Goal: Book appointment/travel/reservation

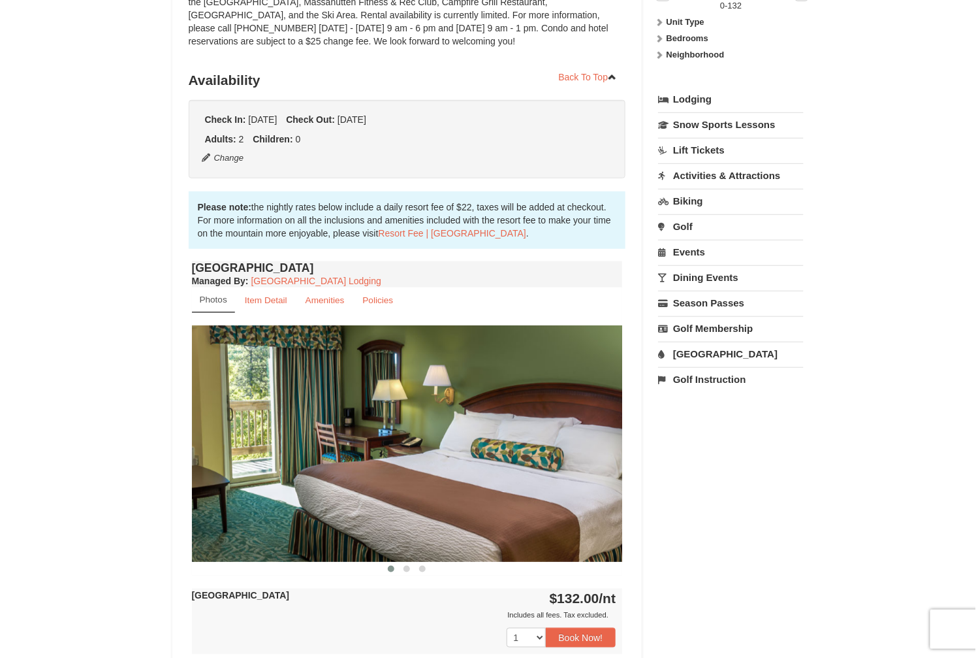
scroll to position [294, 0]
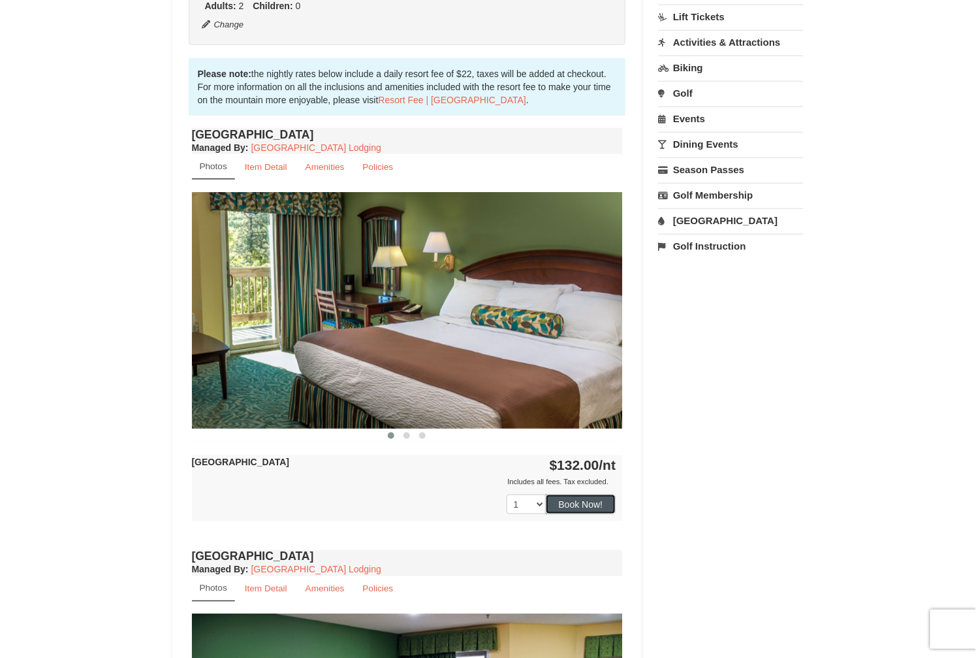
click at [520, 500] on button "Book Now!" at bounding box center [581, 504] width 71 height 20
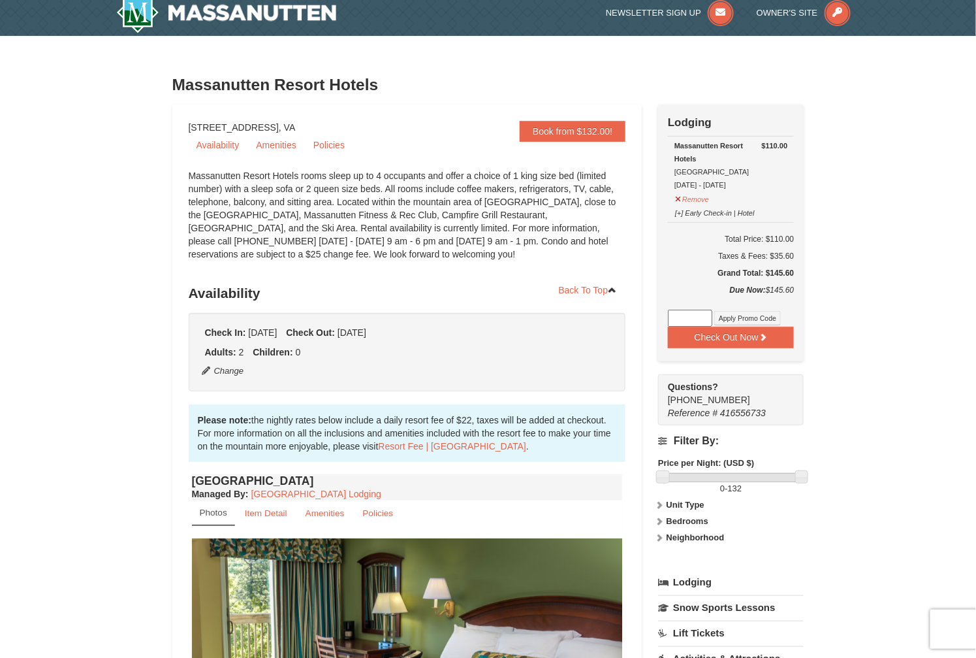
scroll to position [0, 0]
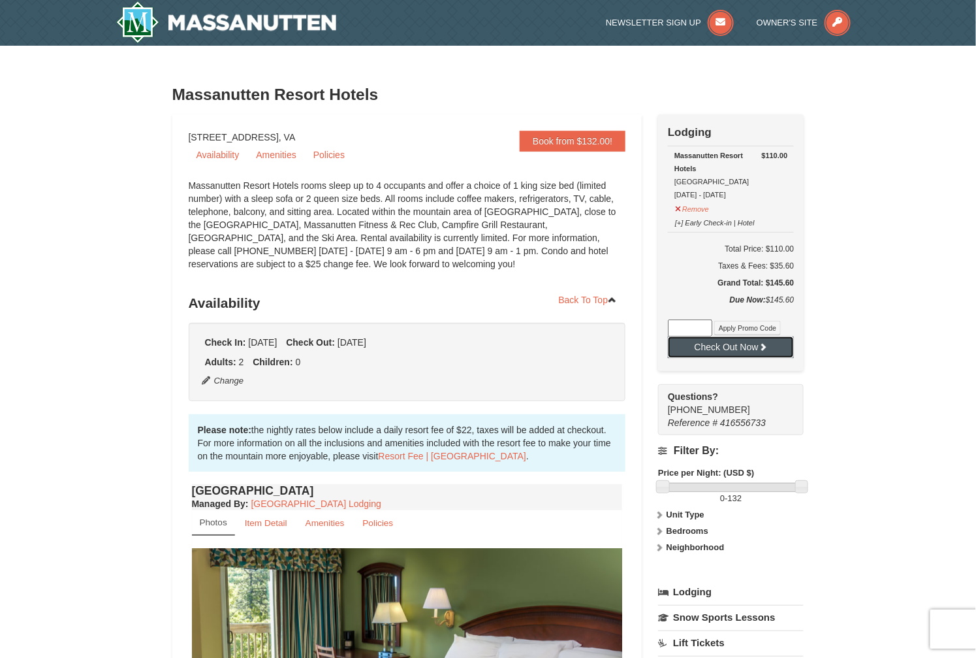
click at [520, 349] on button "Check Out Now" at bounding box center [731, 346] width 126 height 21
click at [520, 248] on h6 "Total Price: $110.00" at bounding box center [731, 248] width 126 height 13
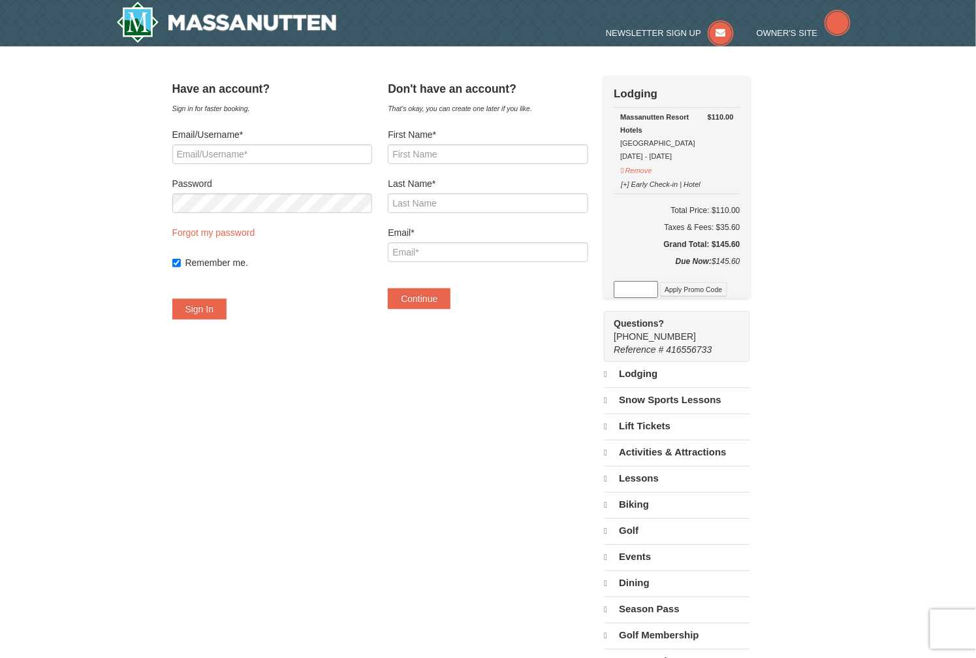
select select "10"
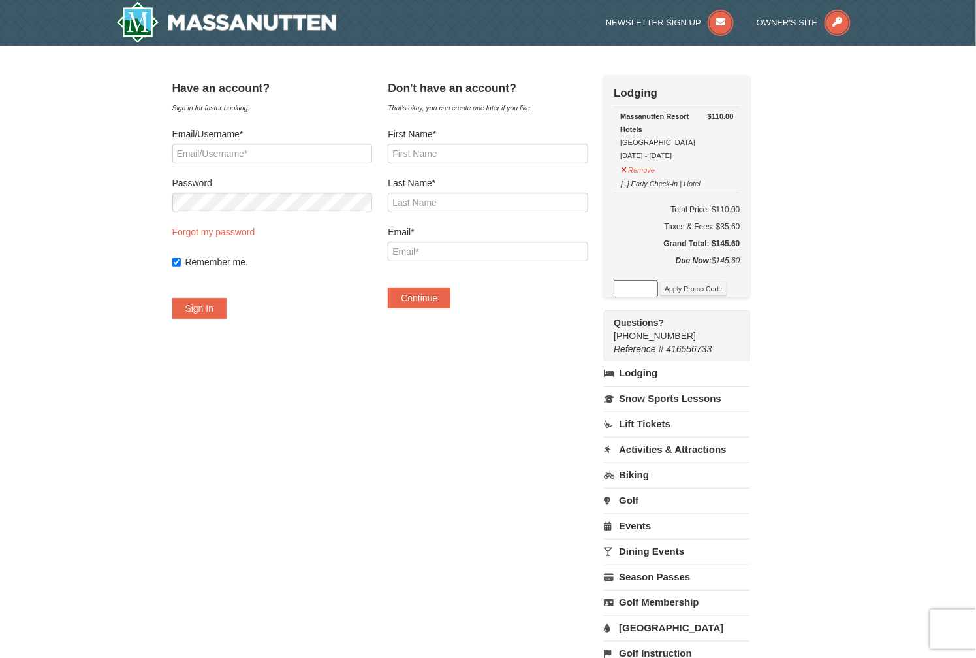
click at [57, 519] on div "× Have an account? Sign in for faster booking. Email/Username* Password Forgot …" at bounding box center [488, 376] width 976 height 661
click at [740, 229] on div "Taxes & Fees: $35.60" at bounding box center [677, 226] width 126 height 13
copy div "35.60"
click at [888, 419] on div "× Have an account? Sign in for faster booking. Email/Username* Password Forgot …" at bounding box center [488, 376] width 976 height 661
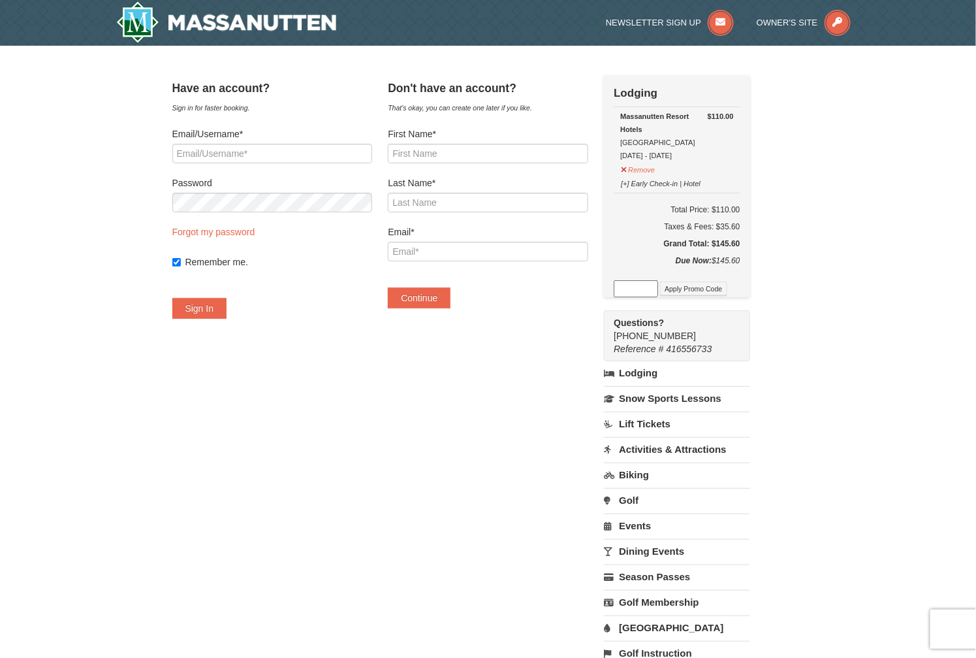
click at [893, 415] on div "× Have an account? Sign in for faster booking. Email/Username* Password Forgot …" at bounding box center [488, 376] width 976 height 661
click at [885, 418] on div "× Have an account? Sign in for faster booking. Email/Username* Password Forgot …" at bounding box center [488, 376] width 976 height 661
click at [880, 421] on div "× Have an account? Sign in for faster booking. Email/Username* Password Forgot …" at bounding box center [488, 376] width 976 height 661
click at [871, 425] on div "× Have an account? Sign in for faster booking. Email/Username* Password Forgot …" at bounding box center [488, 376] width 976 height 661
click at [867, 424] on div "× Have an account? Sign in for faster booking. Email/Username* Password Forgot …" at bounding box center [488, 376] width 976 height 661
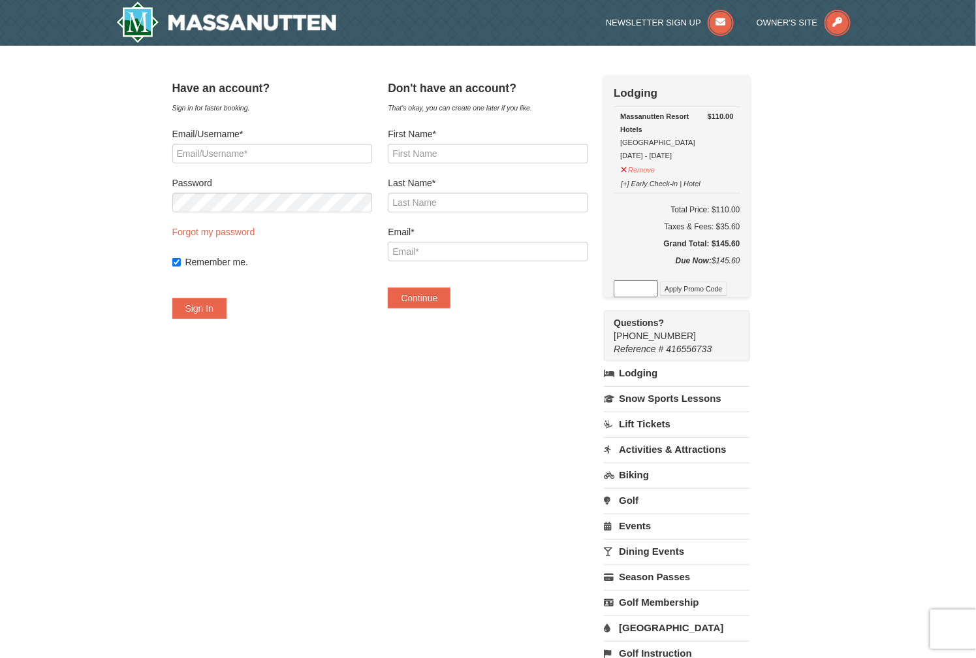
click at [872, 425] on div "× Have an account? Sign in for faster booking. Email/Username* Password Forgot …" at bounding box center [488, 376] width 976 height 661
click at [878, 429] on div "× Have an account? Sign in for faster booking. Email/Username* Password Forgot …" at bounding box center [488, 376] width 976 height 661
